Goal: Information Seeking & Learning: Check status

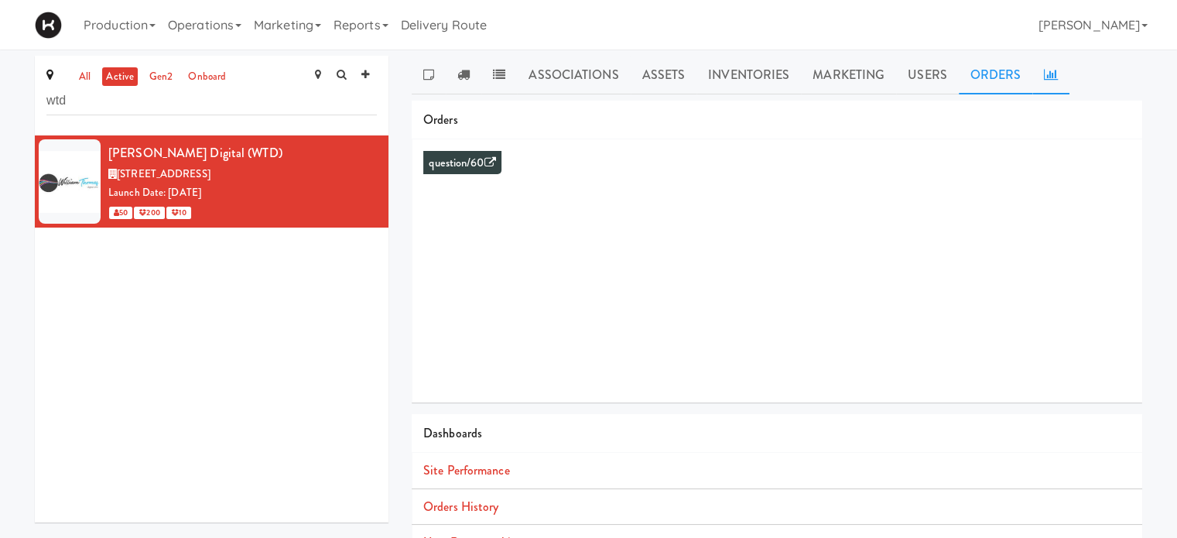
click at [976, 92] on link "Orders" at bounding box center [996, 75] width 74 height 39
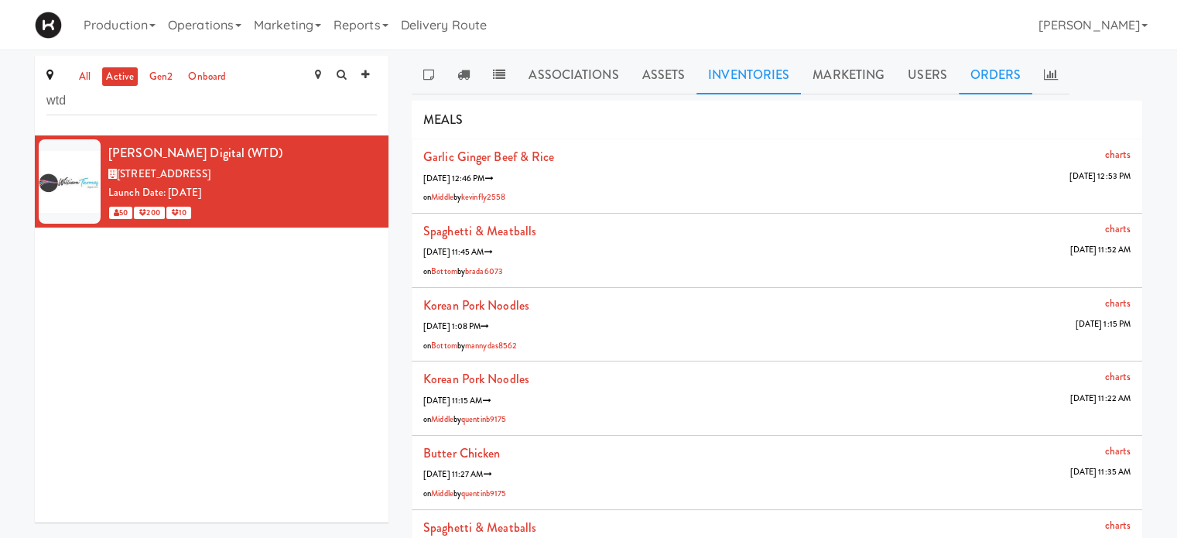
click at [756, 84] on link "Inventories" at bounding box center [749, 75] width 105 height 39
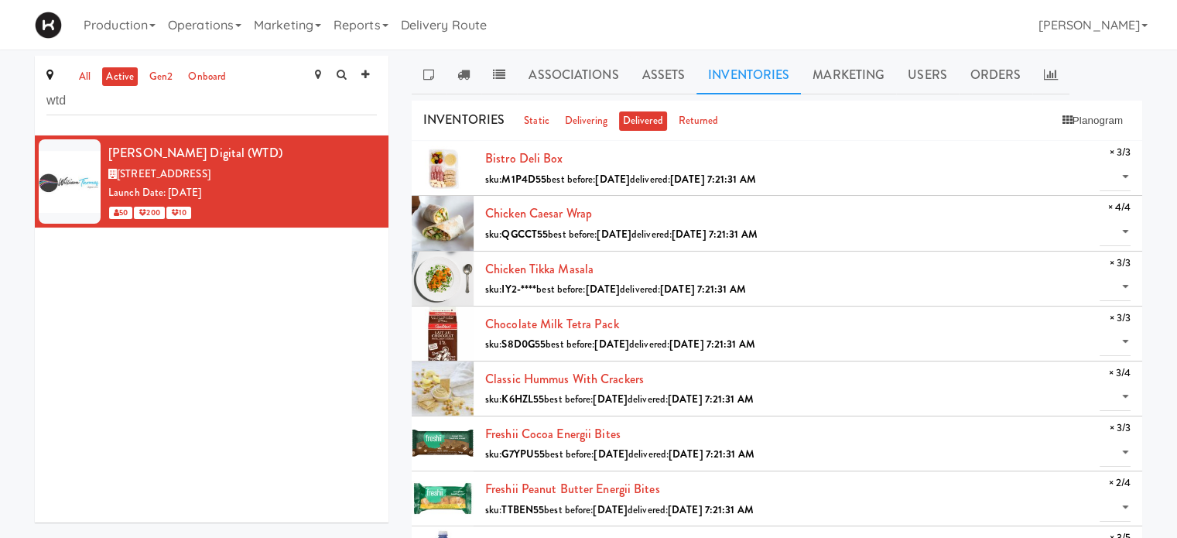
click at [204, 26] on link "Operations" at bounding box center [205, 25] width 86 height 50
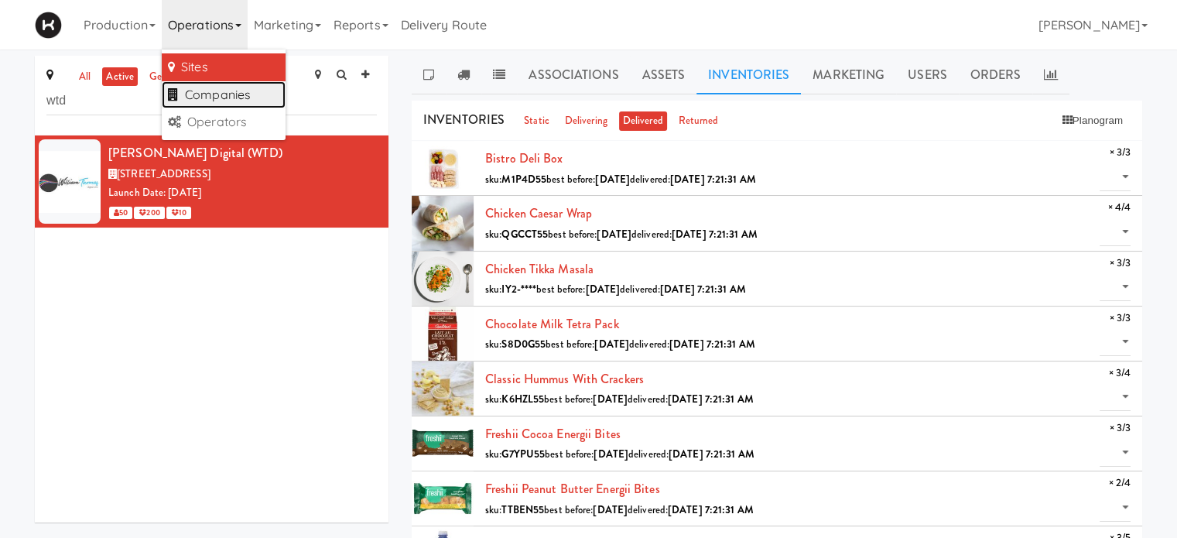
click at [226, 88] on link "Companies" at bounding box center [224, 95] width 124 height 28
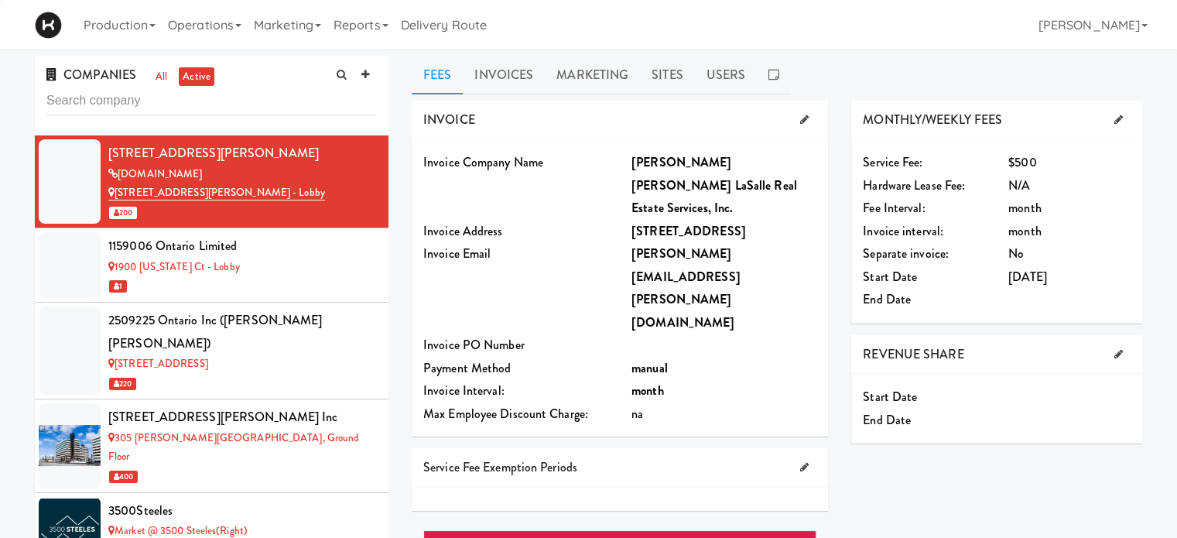
click at [125, 108] on input "text" at bounding box center [211, 101] width 331 height 29
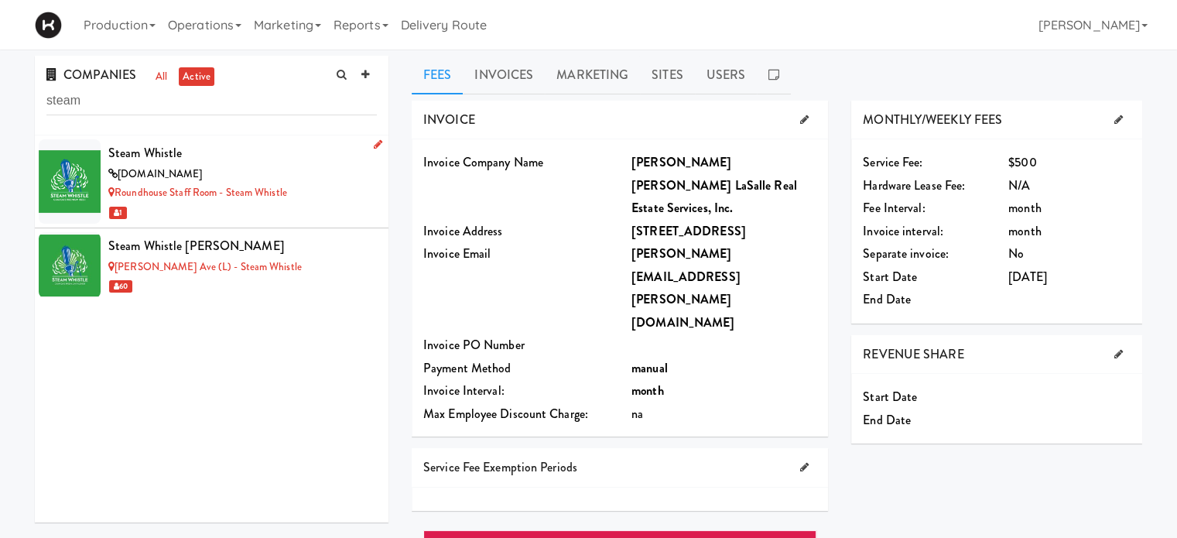
type input "steam"
click at [272, 165] on div "[DOMAIN_NAME]" at bounding box center [242, 174] width 269 height 19
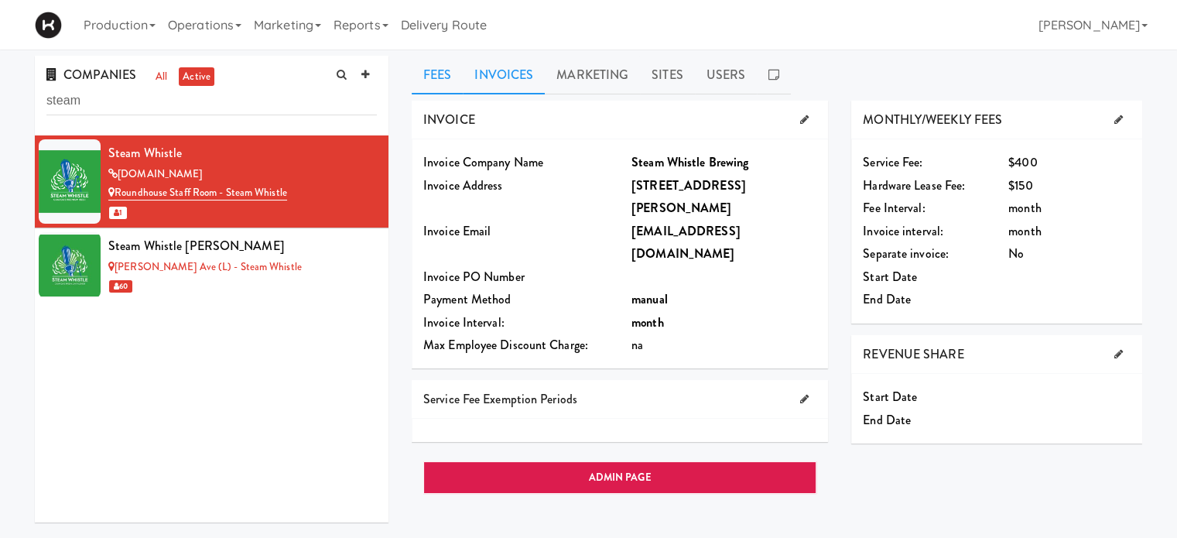
click at [517, 81] on link "Invoices" at bounding box center [504, 75] width 82 height 39
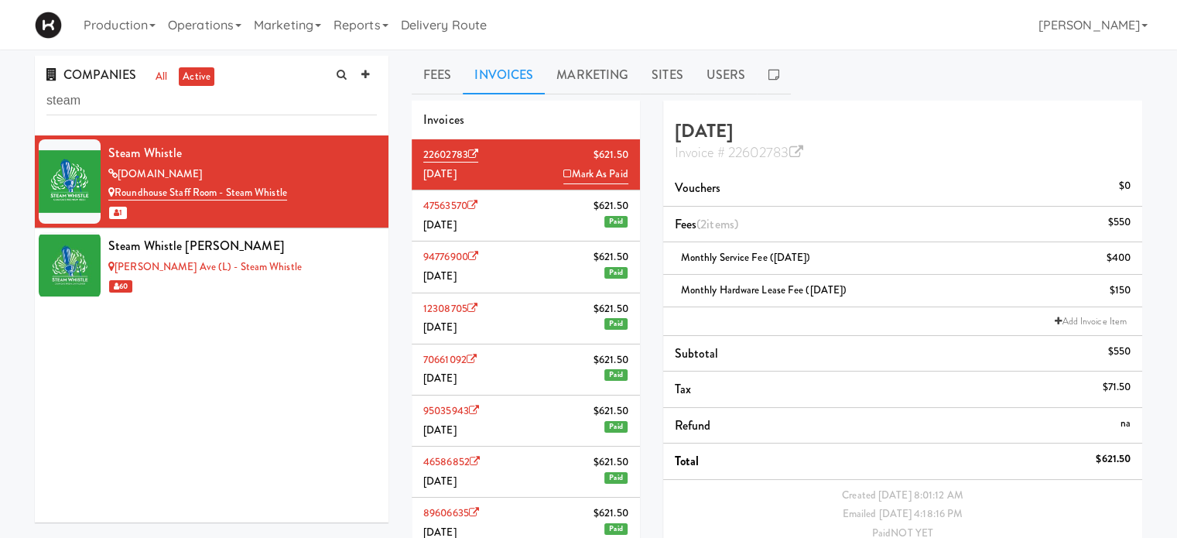
click at [533, 198] on li "47563570 $621.50 [DATE] Paid" at bounding box center [526, 215] width 228 height 51
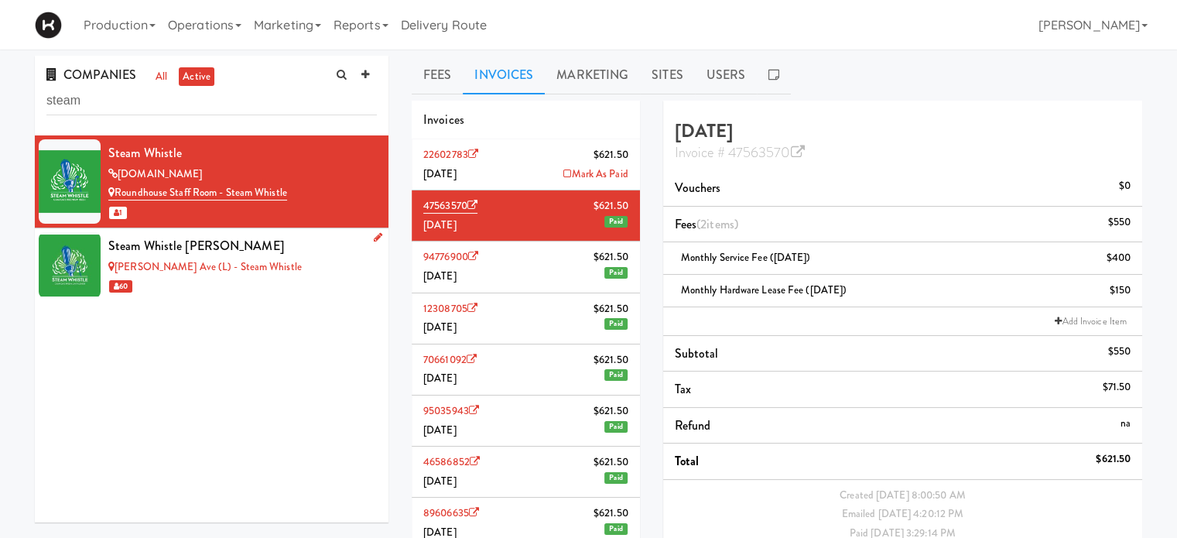
click at [300, 267] on div "[PERSON_NAME] Ave (L) - Steam Whistle" at bounding box center [242, 267] width 269 height 19
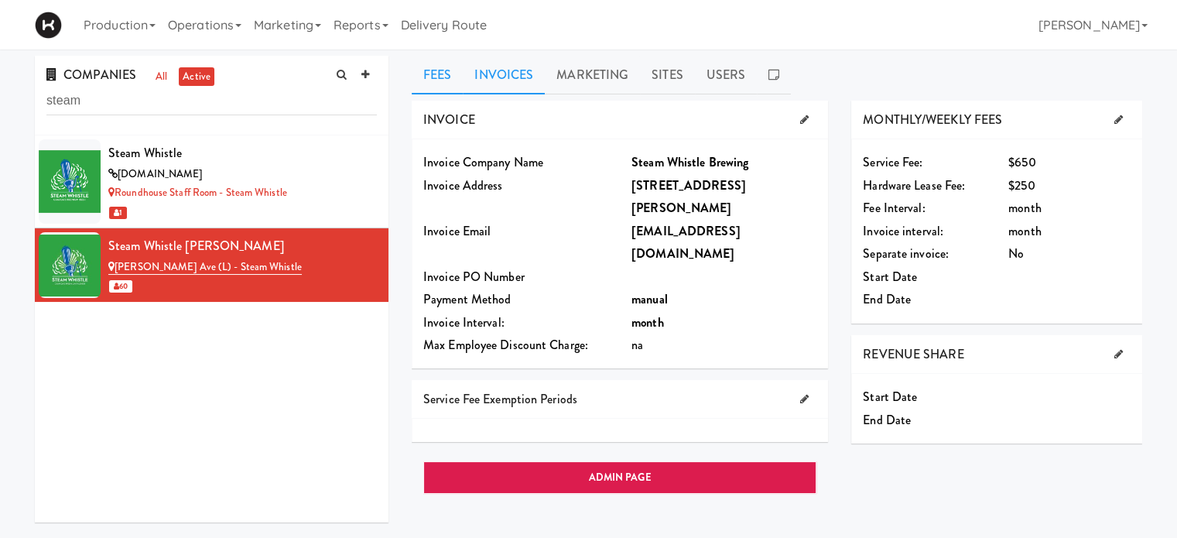
click at [513, 79] on link "Invoices" at bounding box center [504, 75] width 82 height 39
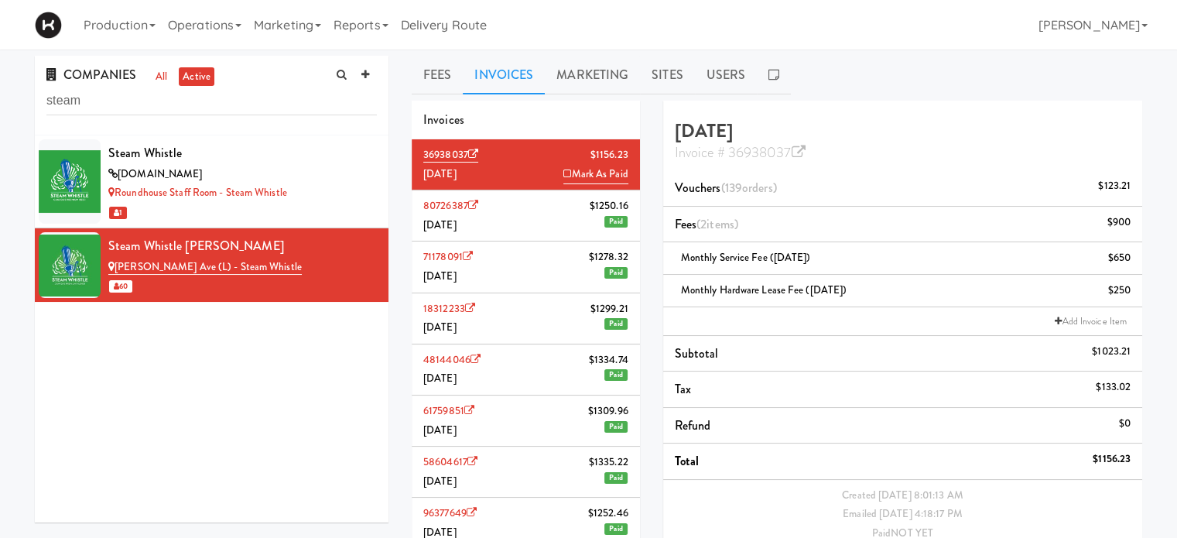
click at [557, 206] on li "80726387 $1250.[DATE] Paid" at bounding box center [526, 215] width 228 height 51
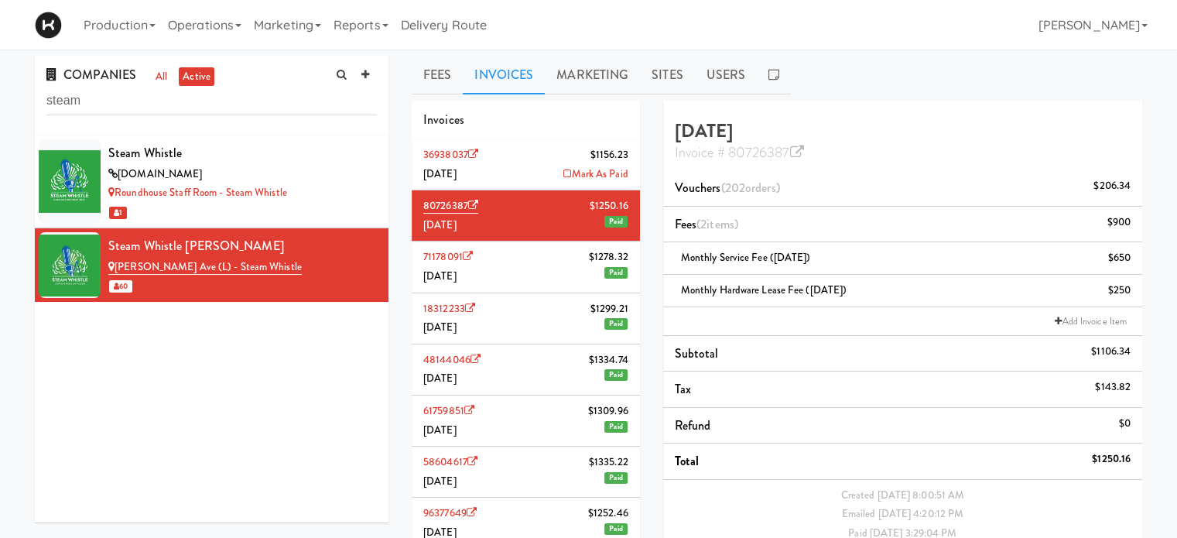
click at [557, 206] on li "80726387 $1250.[DATE] Paid" at bounding box center [526, 215] width 228 height 51
click at [317, 161] on div "Steam Whistle" at bounding box center [242, 153] width 269 height 23
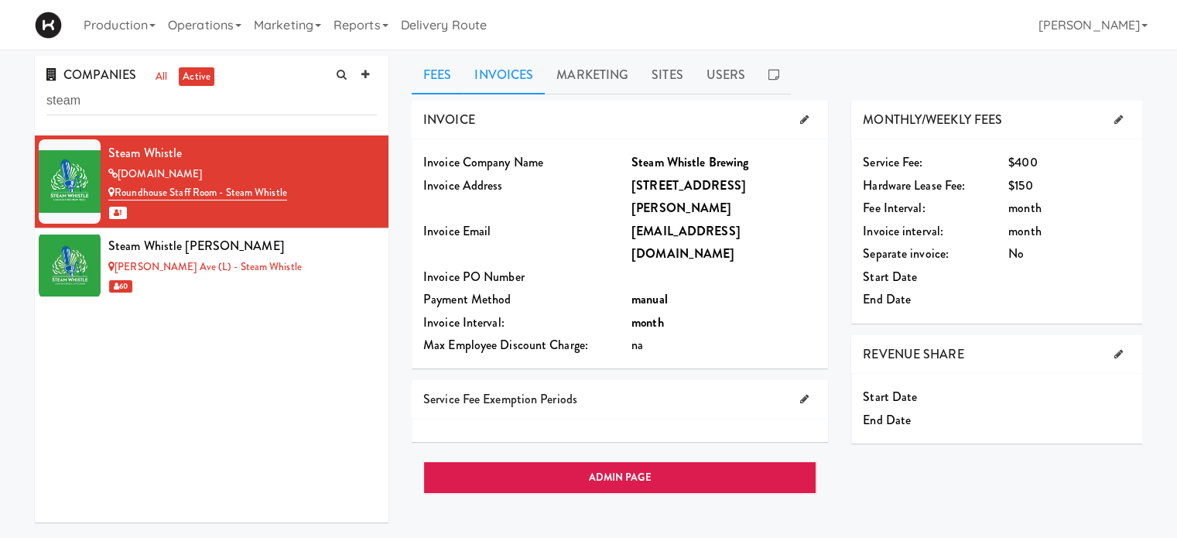
click at [509, 65] on link "Invoices" at bounding box center [504, 75] width 82 height 39
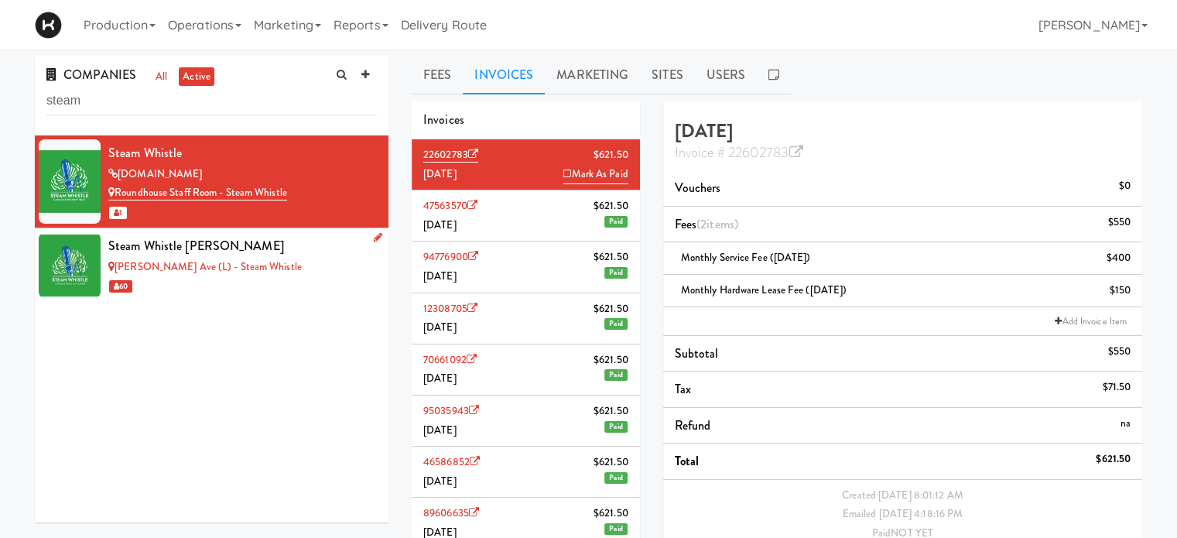
click at [313, 286] on div "60" at bounding box center [242, 285] width 269 height 19
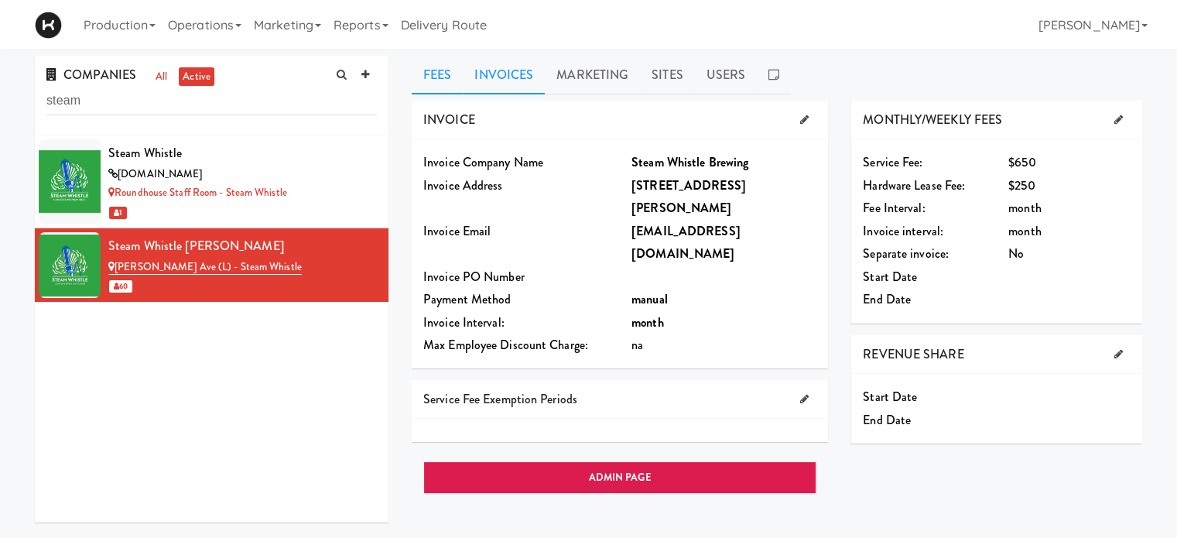
click at [504, 70] on link "Invoices" at bounding box center [504, 75] width 82 height 39
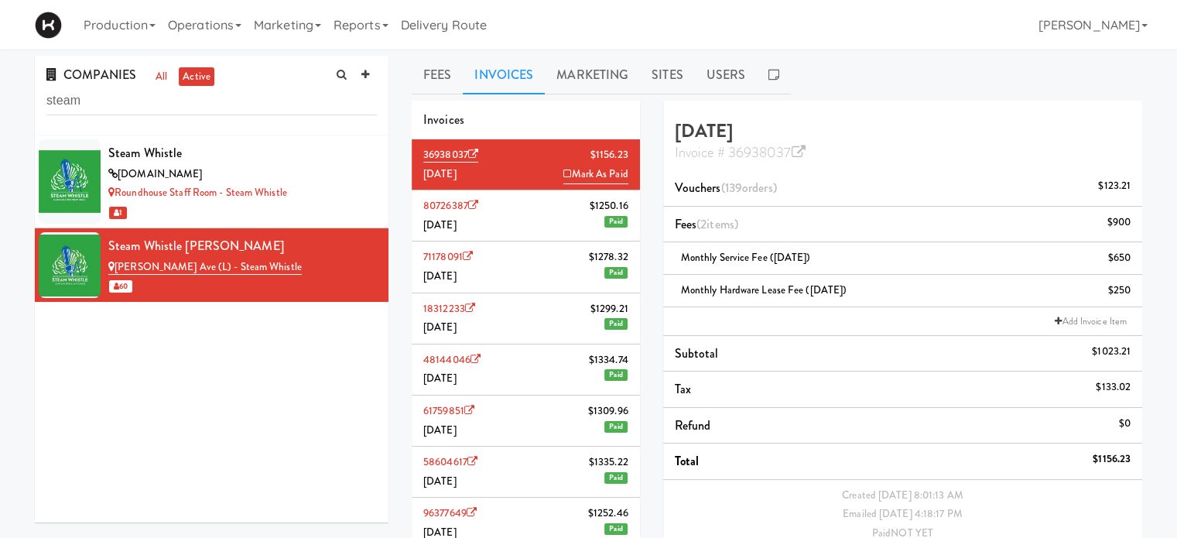
click at [600, 114] on div "Invoices" at bounding box center [526, 120] width 228 height 39
